Goal: Check status

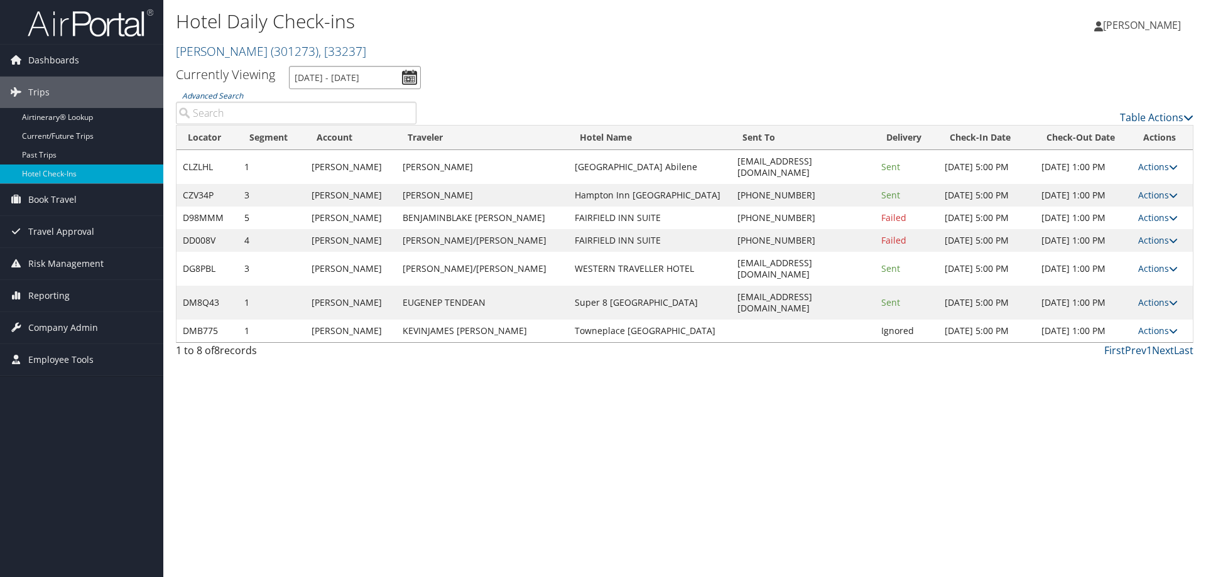
click at [346, 68] on input "[DATE] - [DATE]" at bounding box center [355, 77] width 132 height 23
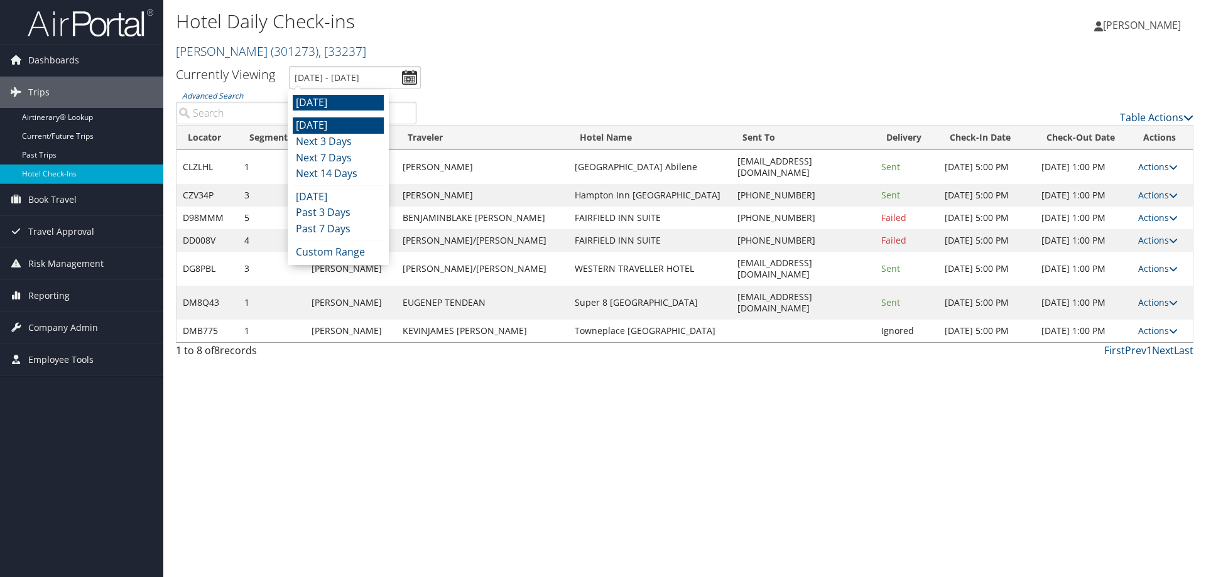
click at [343, 122] on li "[DATE]" at bounding box center [338, 126] width 91 height 16
type input "[DATE] - [DATE]"
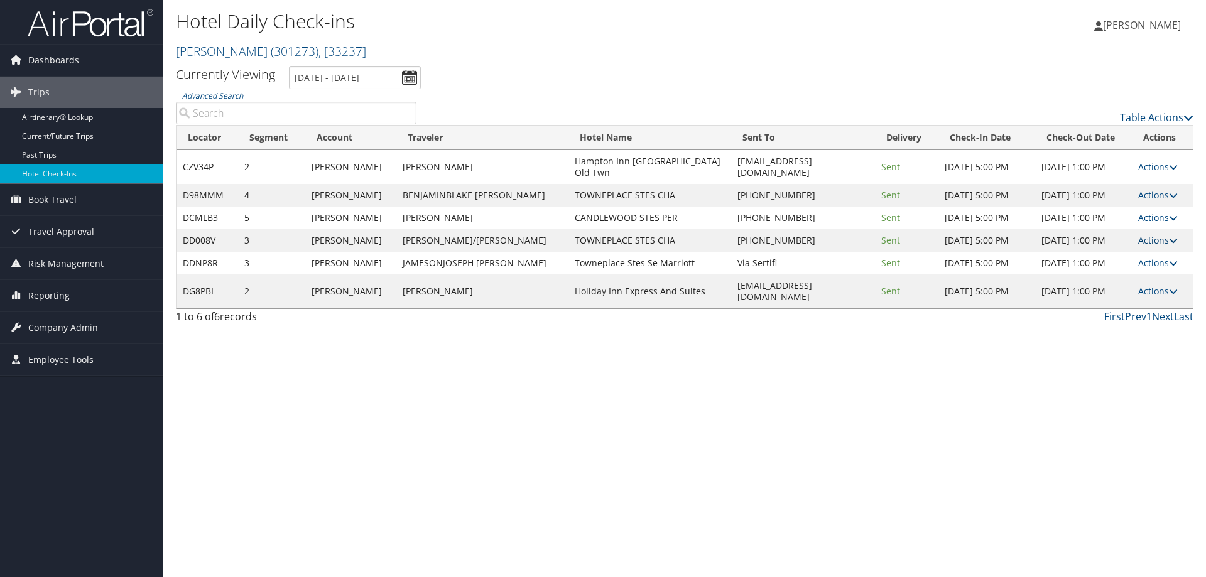
click at [1147, 234] on link "Actions" at bounding box center [1159, 240] width 40 height 12
click at [1101, 315] on link "View Itinerary" at bounding box center [1119, 311] width 107 height 21
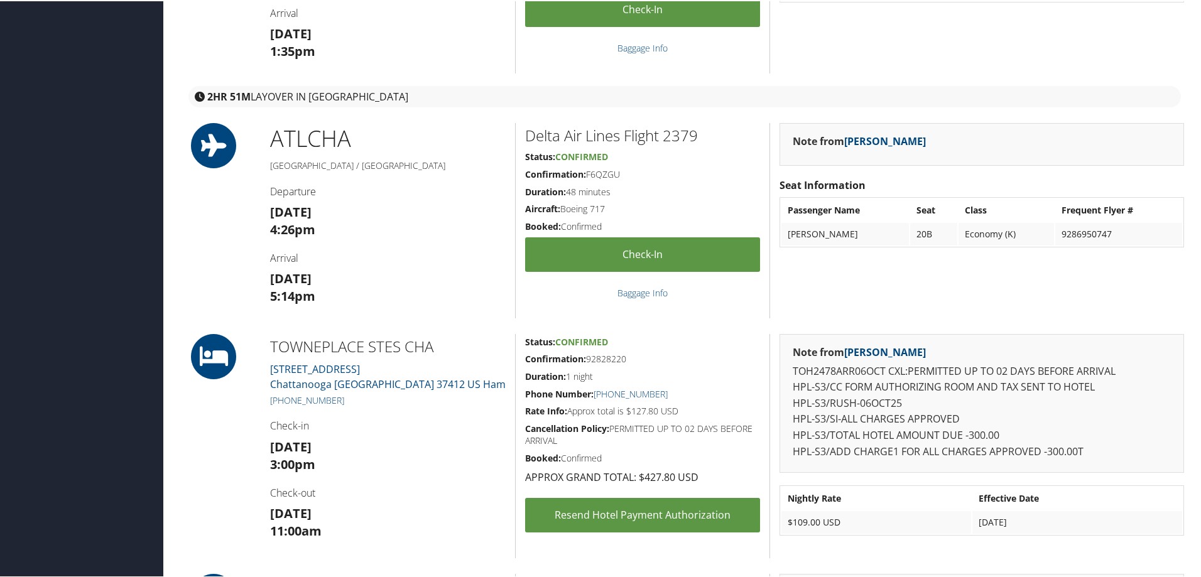
scroll to position [503, 0]
